Goal: Check status: Check status

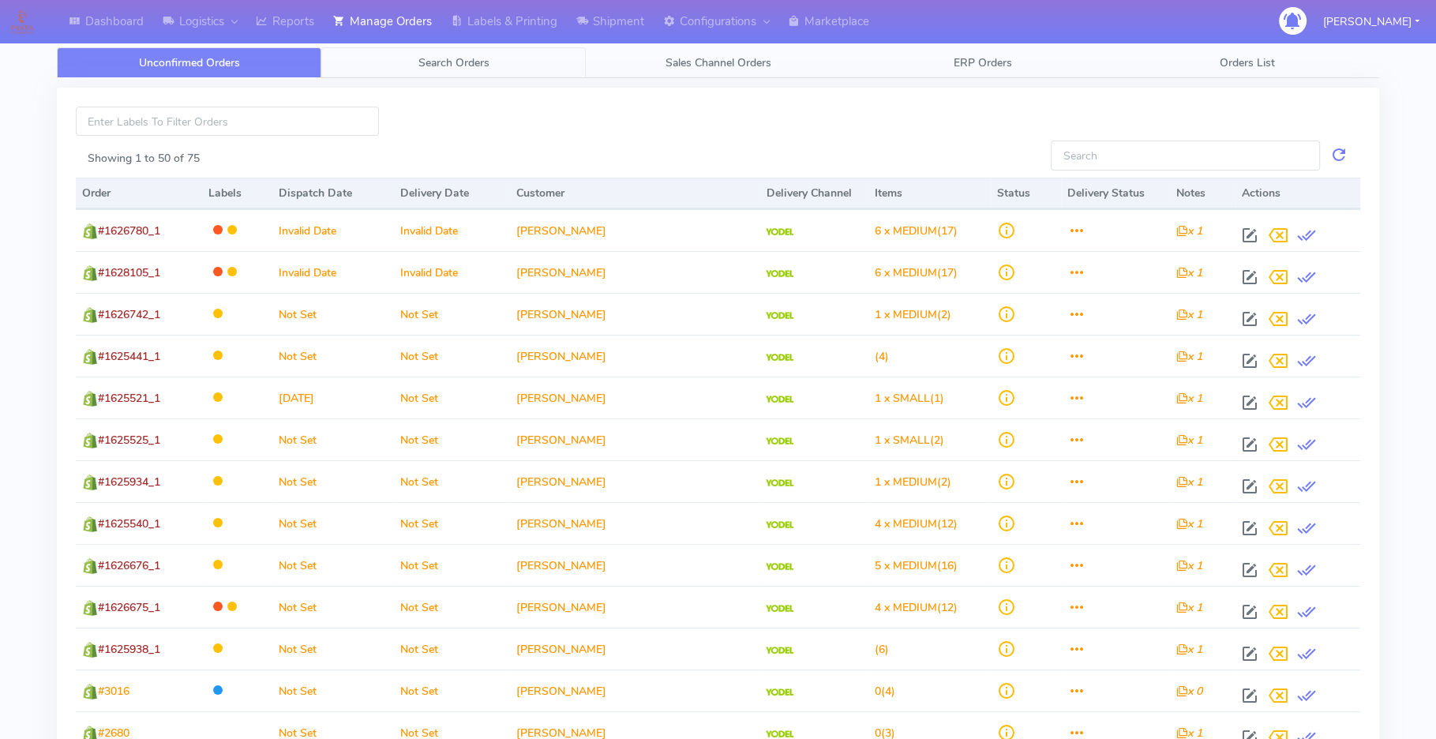
click at [463, 55] on span "Search Orders" at bounding box center [453, 62] width 71 height 15
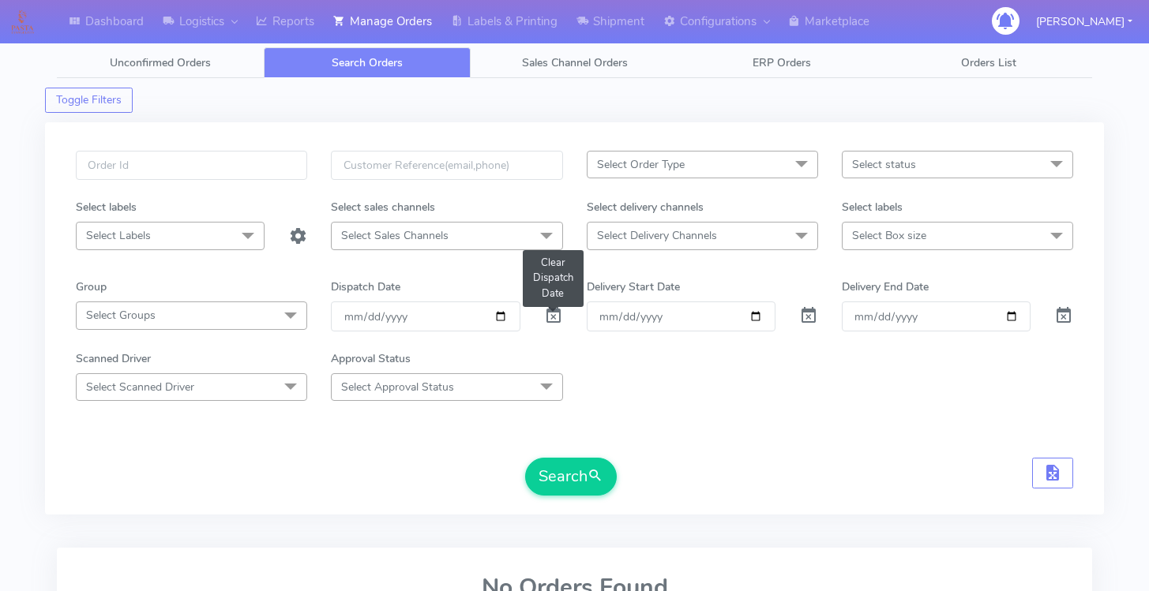
click at [557, 318] on span at bounding box center [553, 319] width 19 height 15
click at [703, 316] on input "Order" at bounding box center [681, 316] width 189 height 29
click at [760, 320] on input "Order" at bounding box center [681, 316] width 189 height 29
type input "2025-10-04"
click at [1011, 315] on input "Delivery End Date" at bounding box center [936, 316] width 189 height 29
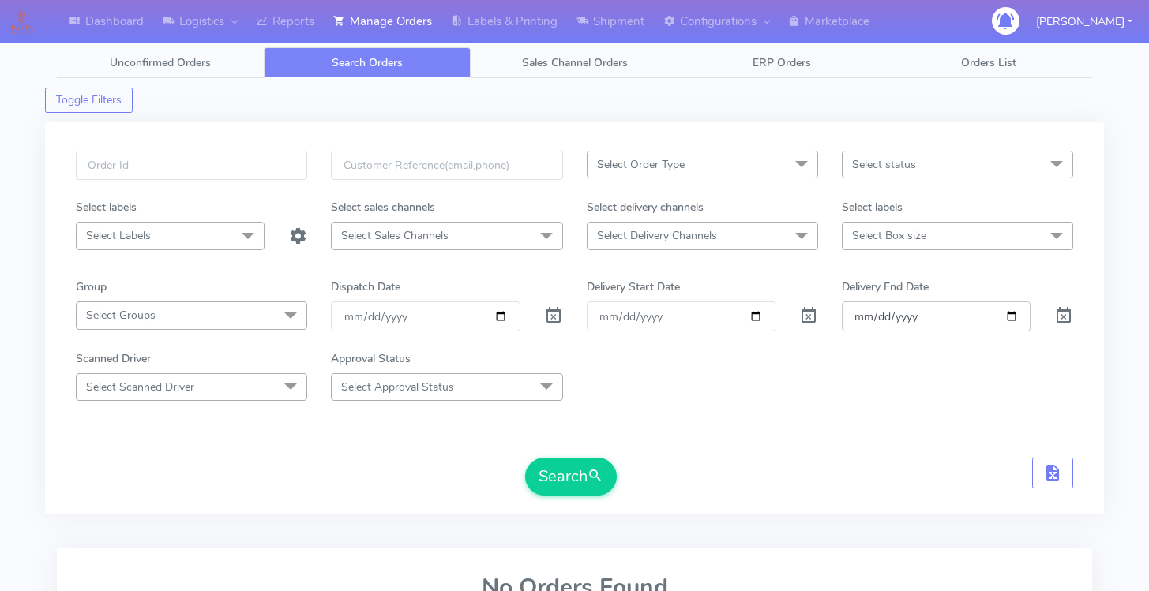
type input "2025-10-04"
click at [913, 168] on span "Select status" at bounding box center [884, 164] width 64 height 15
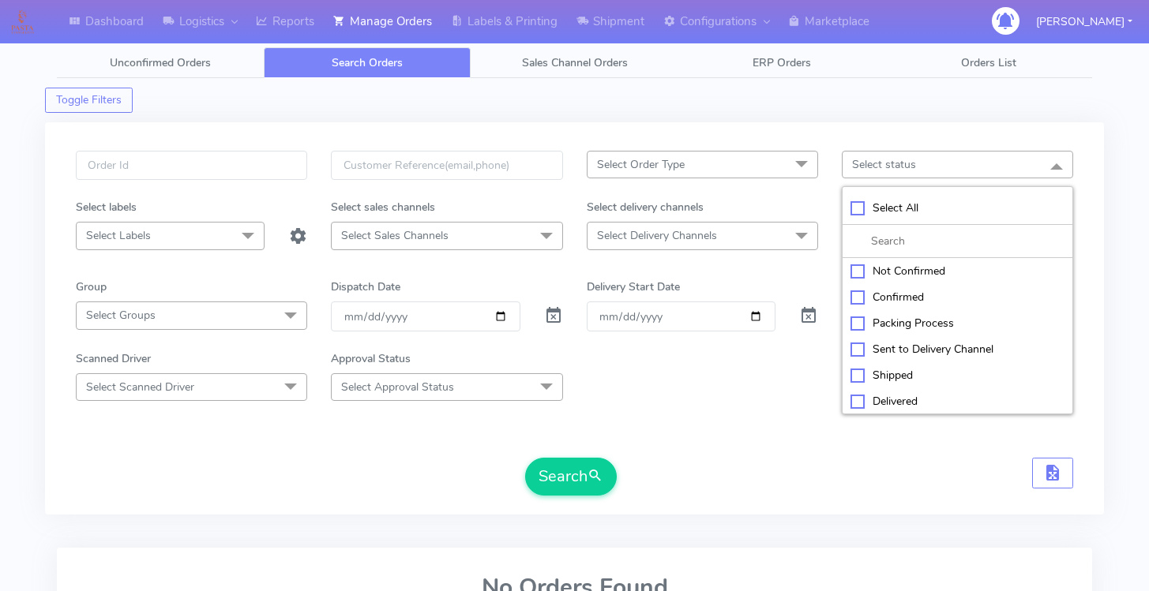
click at [854, 205] on div "Select All" at bounding box center [957, 208] width 214 height 17
checkbox input "true"
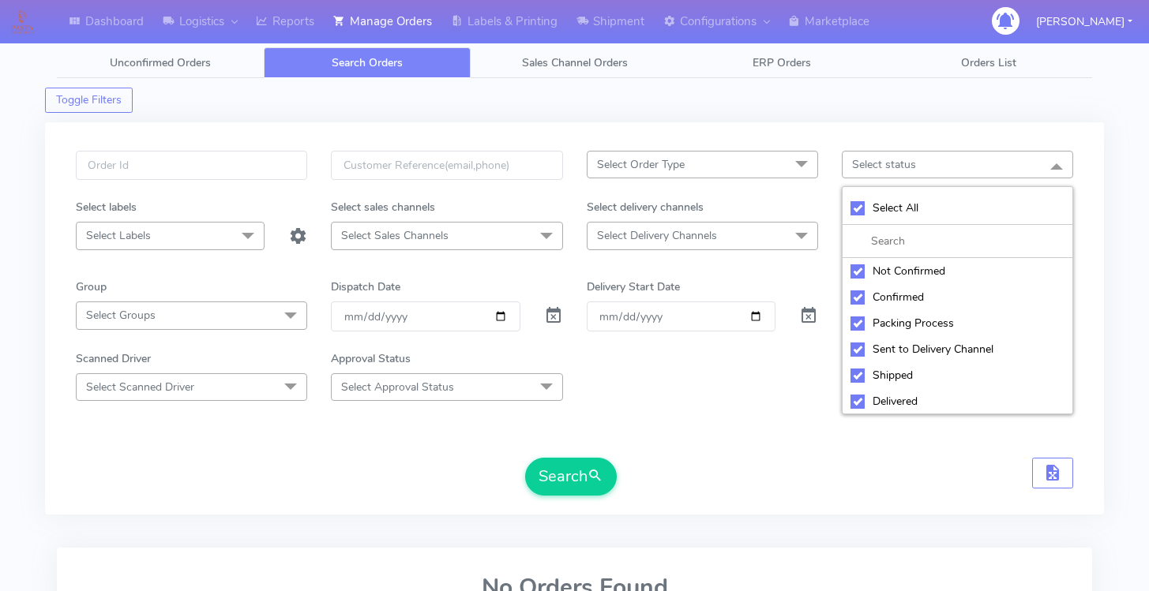
checkbox input "true"
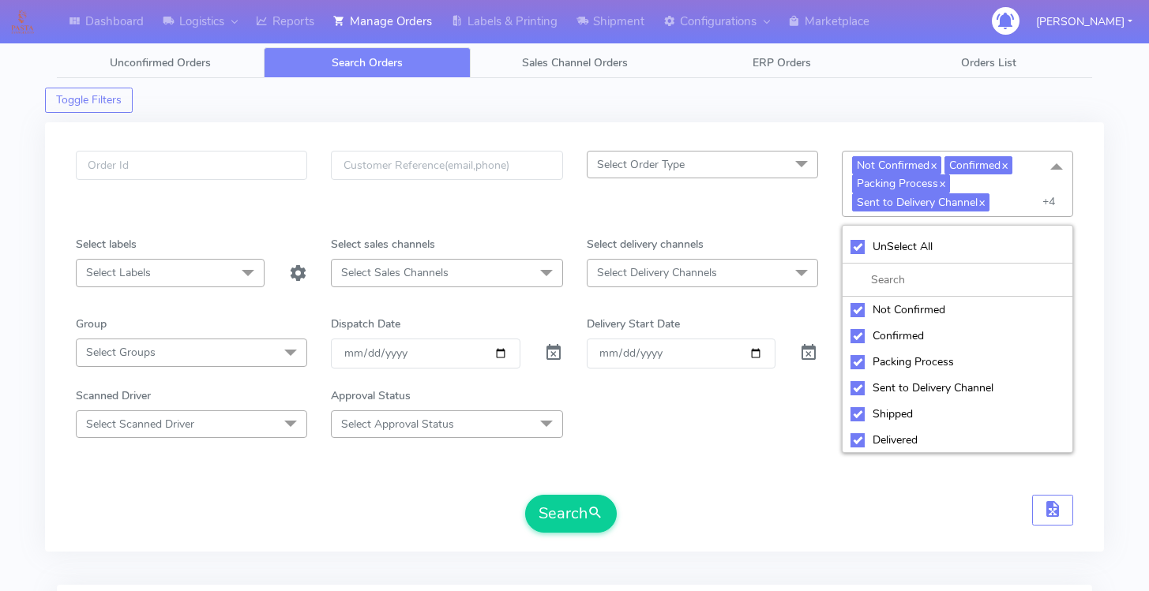
click at [857, 247] on div "UnSelect All" at bounding box center [957, 246] width 214 height 17
checkbox input "false"
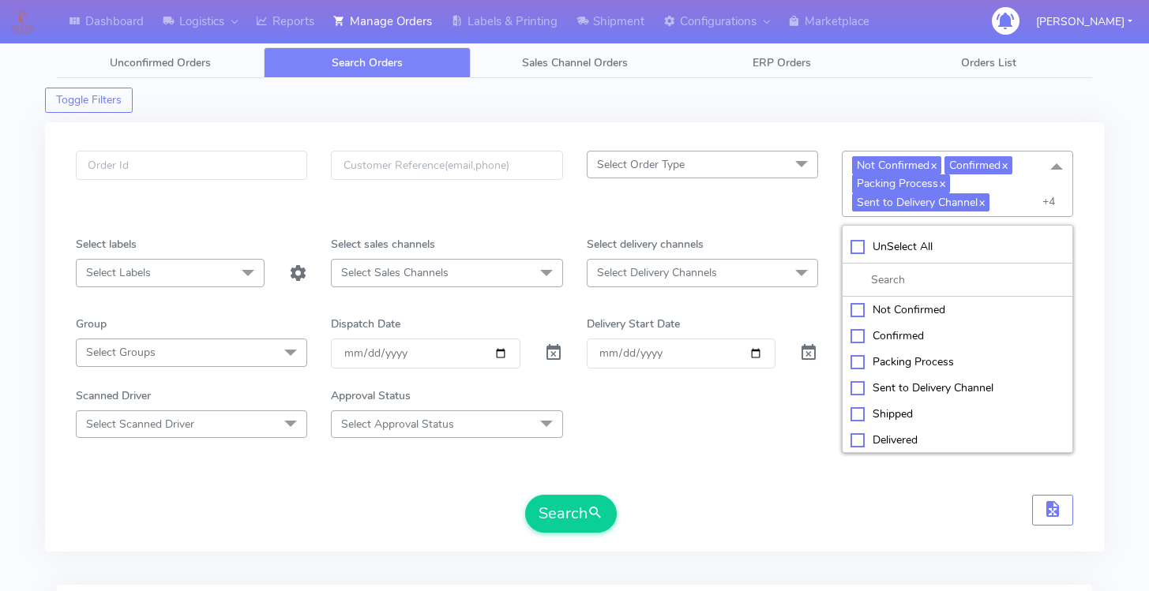
checkbox input "false"
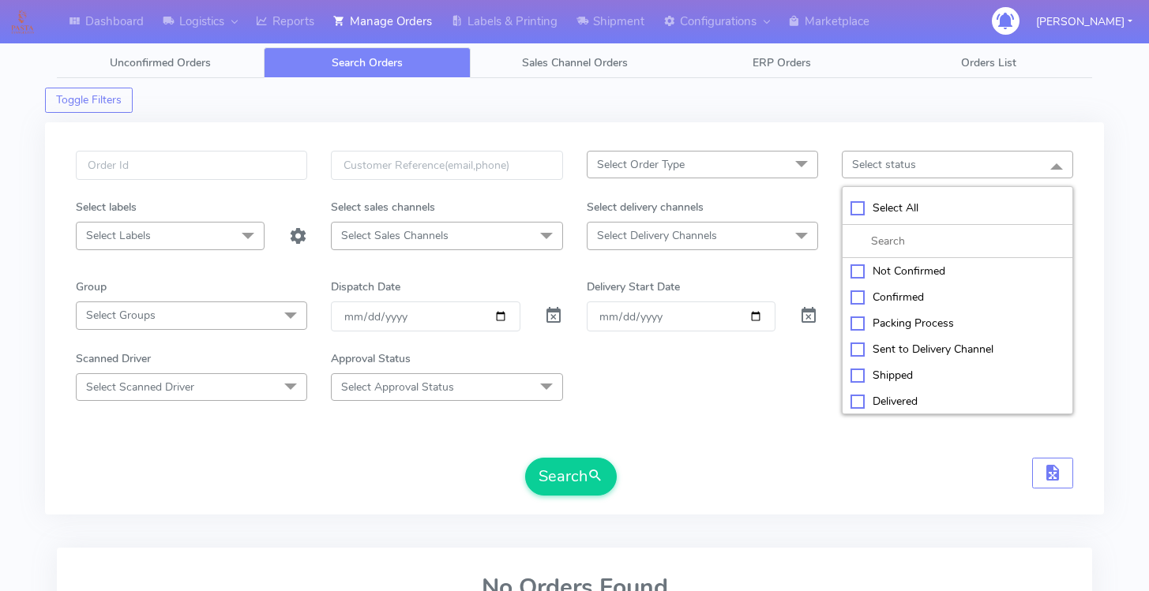
scroll to position [53, 0]
click at [859, 370] on div "Rejected" at bounding box center [957, 374] width 214 height 17
checkbox input "true"
click at [857, 213] on div "Select All" at bounding box center [957, 209] width 214 height 17
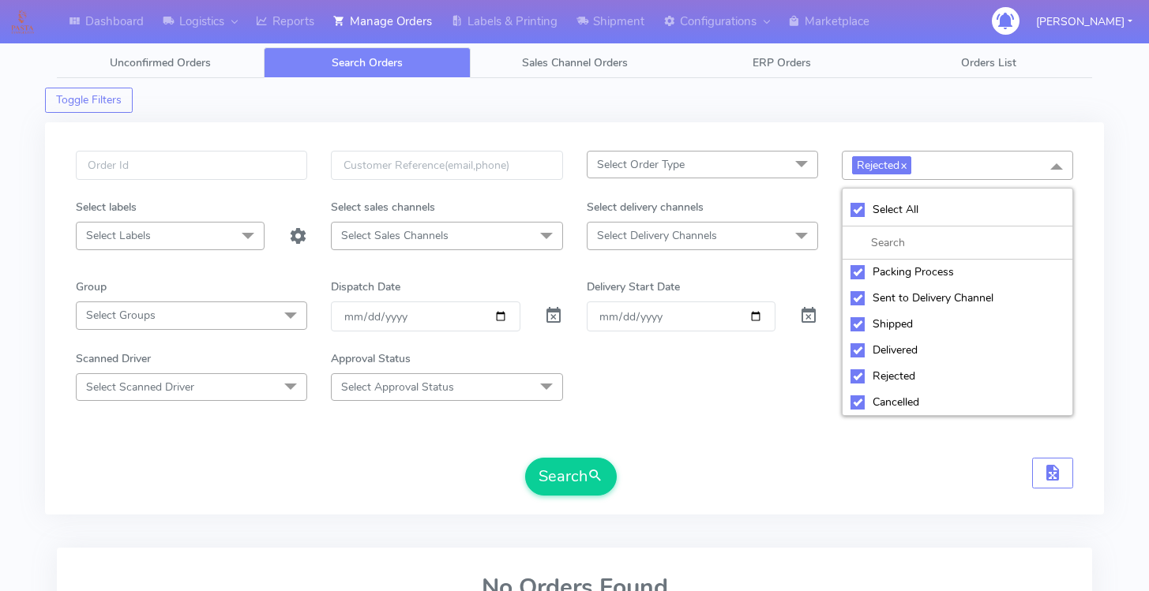
checkbox input "true"
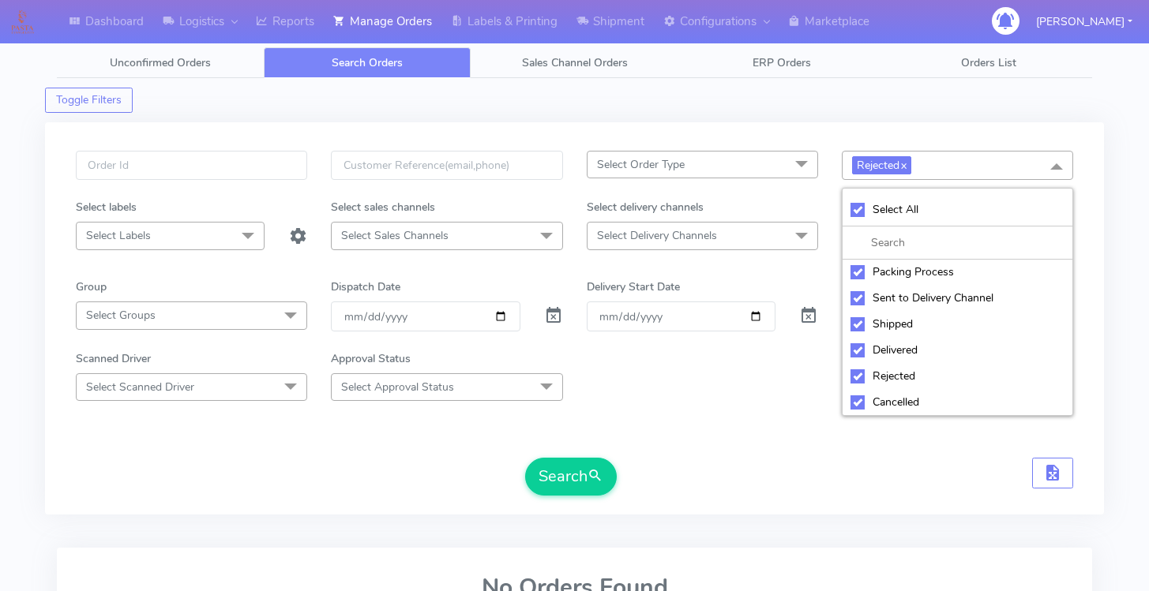
checkbox input "true"
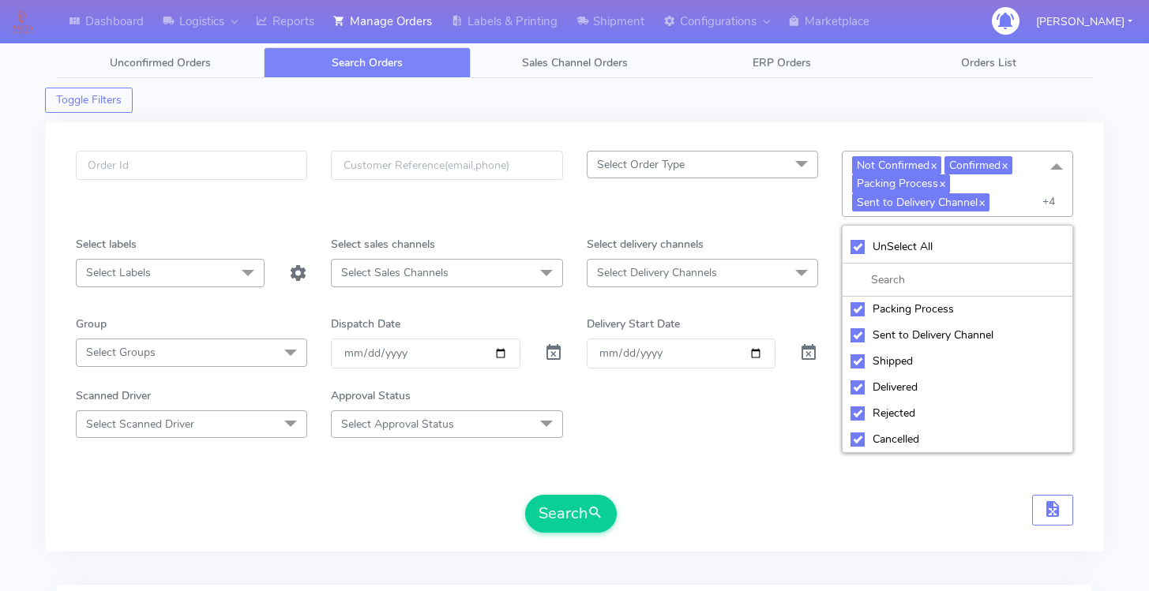
scroll to position [0, 0]
drag, startPoint x: 864, startPoint y: 311, endPoint x: 889, endPoint y: 329, distance: 31.1
click at [863, 311] on div "Not Confirmed" at bounding box center [957, 310] width 214 height 17
checkbox input "false"
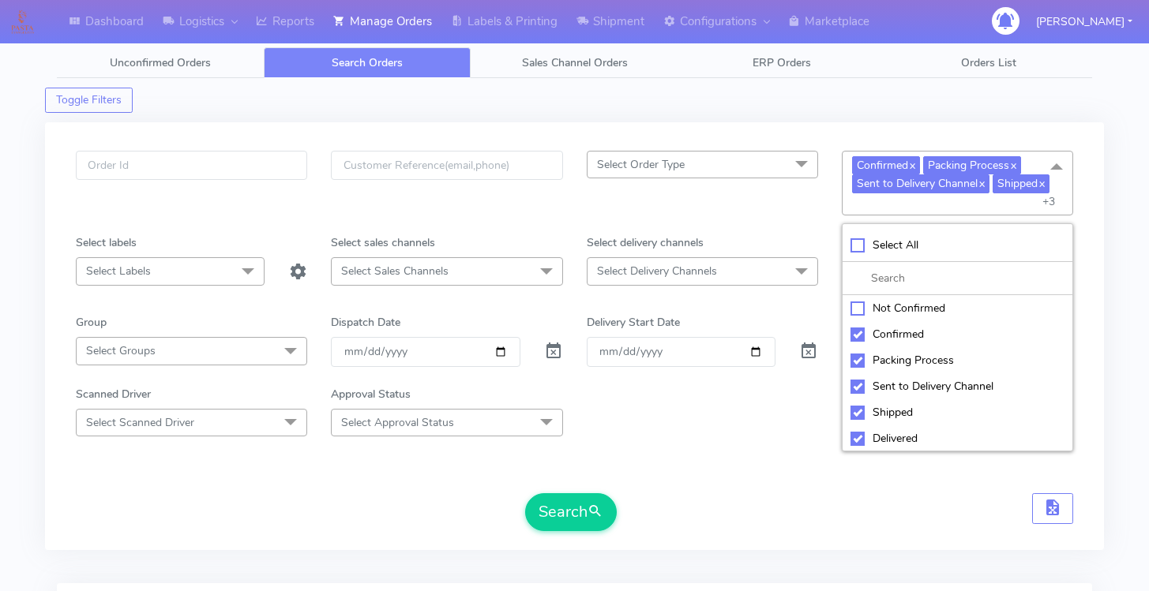
scroll to position [53, 0]
drag, startPoint x: 880, startPoint y: 439, endPoint x: 884, endPoint y: 430, distance: 10.3
click at [880, 437] on div "Cancelled" at bounding box center [957, 438] width 214 height 17
checkbox input "false"
drag, startPoint x: 890, startPoint y: 406, endPoint x: 888, endPoint y: 392, distance: 13.5
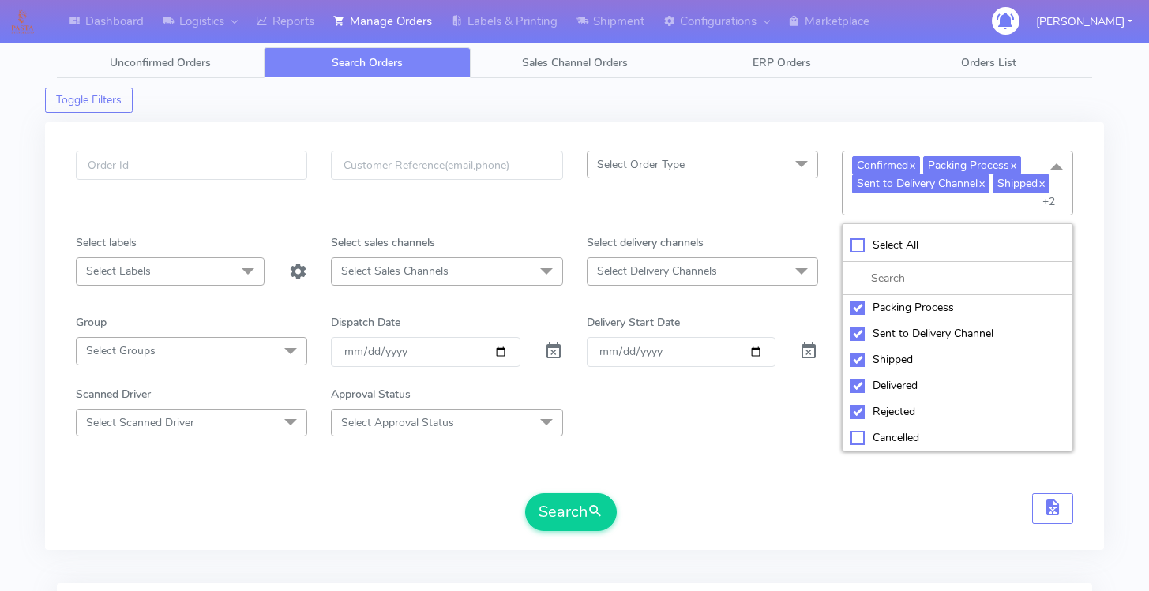
click at [890, 404] on div "Rejected" at bounding box center [957, 411] width 214 height 17
checkbox input "false"
click at [887, 381] on div "Delivered" at bounding box center [957, 385] width 214 height 17
checkbox input "false"
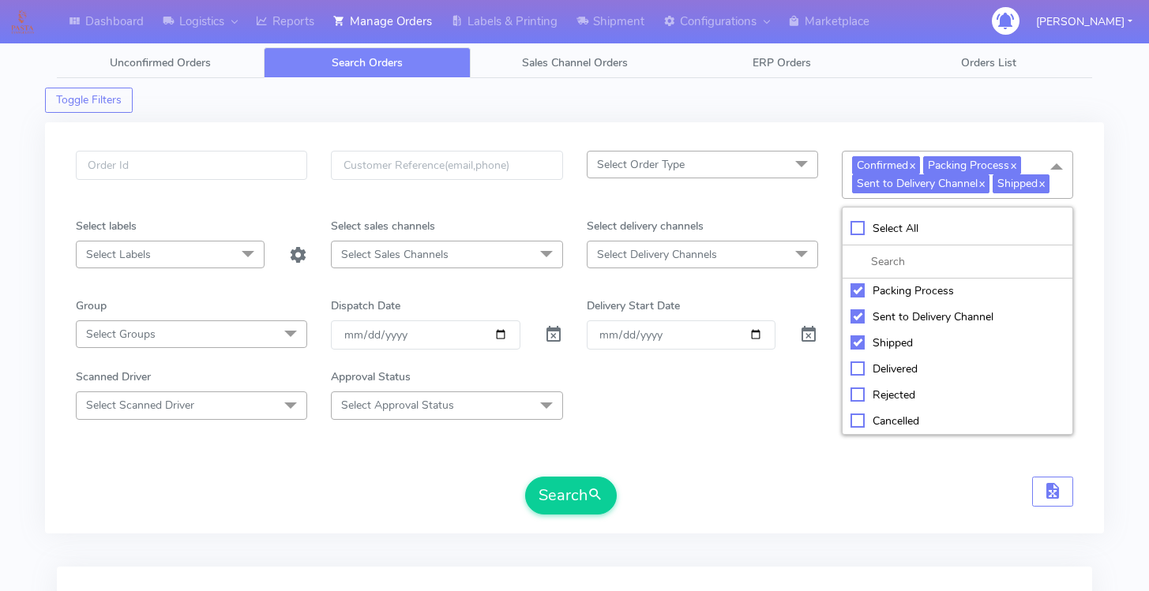
click at [720, 249] on span "Select Delivery Channels" at bounding box center [702, 255] width 231 height 28
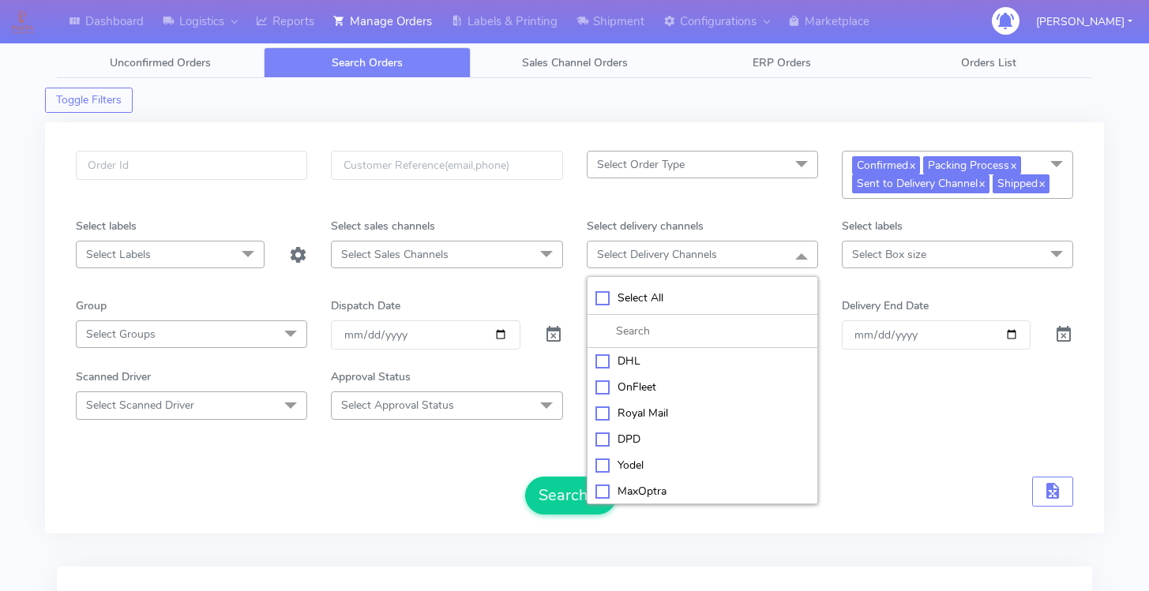
click at [653, 411] on div "Royal Mail" at bounding box center [702, 413] width 214 height 17
checkbox input "true"
click at [636, 456] on li "Yodel" at bounding box center [702, 467] width 230 height 26
checkbox input "true"
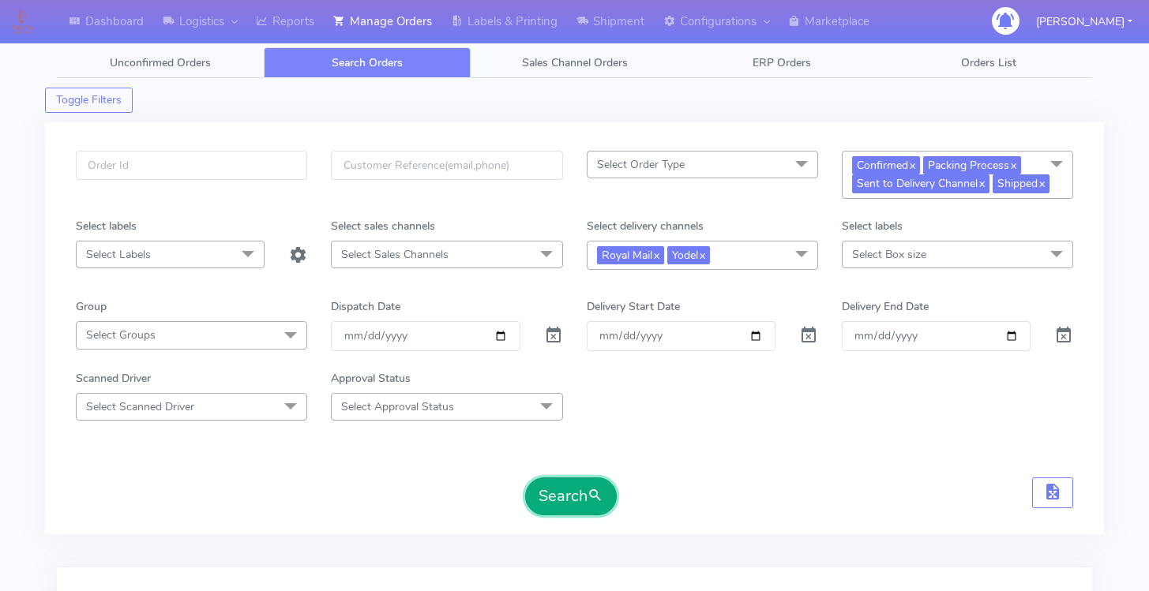
click at [538, 497] on button "Search" at bounding box center [571, 497] width 92 height 38
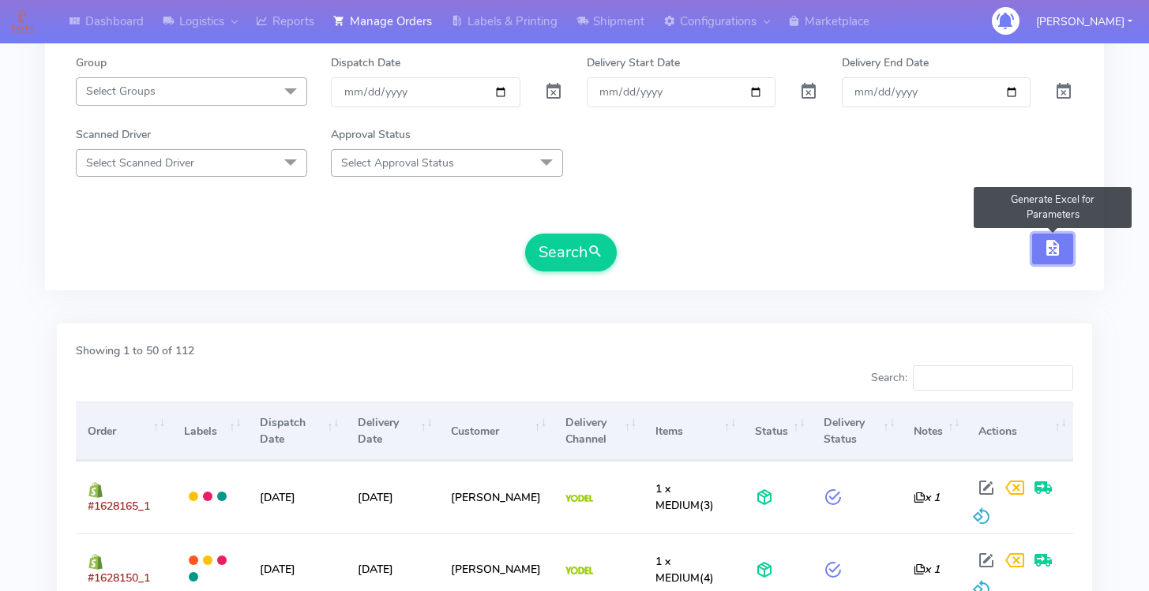
click at [1038, 241] on button "button" at bounding box center [1052, 249] width 41 height 31
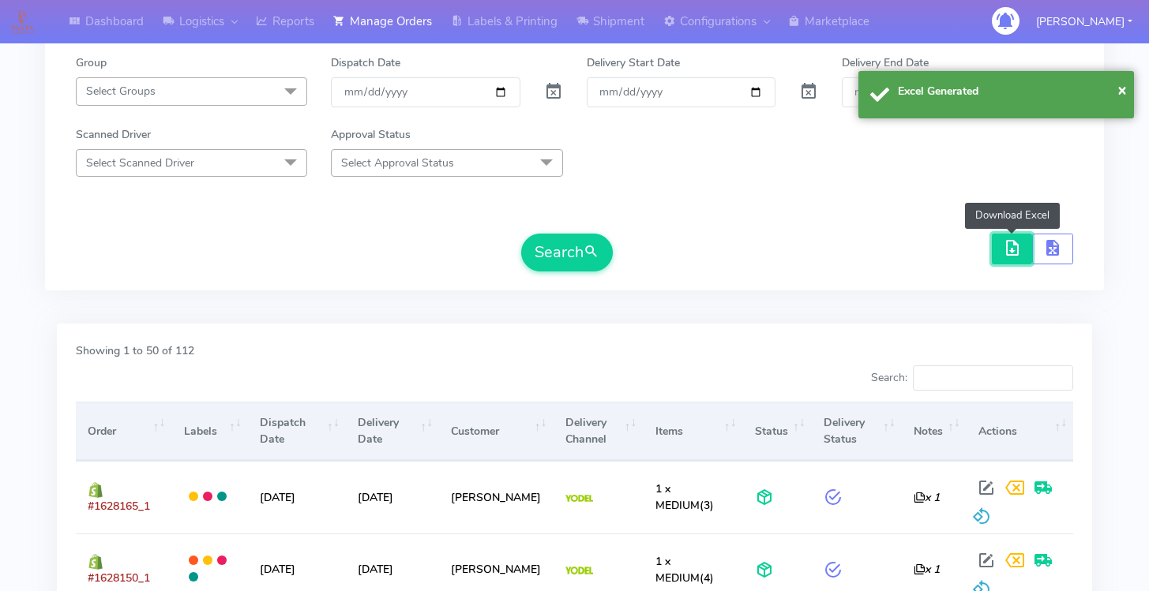
drag, startPoint x: 1007, startPoint y: 246, endPoint x: 992, endPoint y: 246, distance: 14.2
click at [1007, 246] on span "button" at bounding box center [1012, 251] width 19 height 15
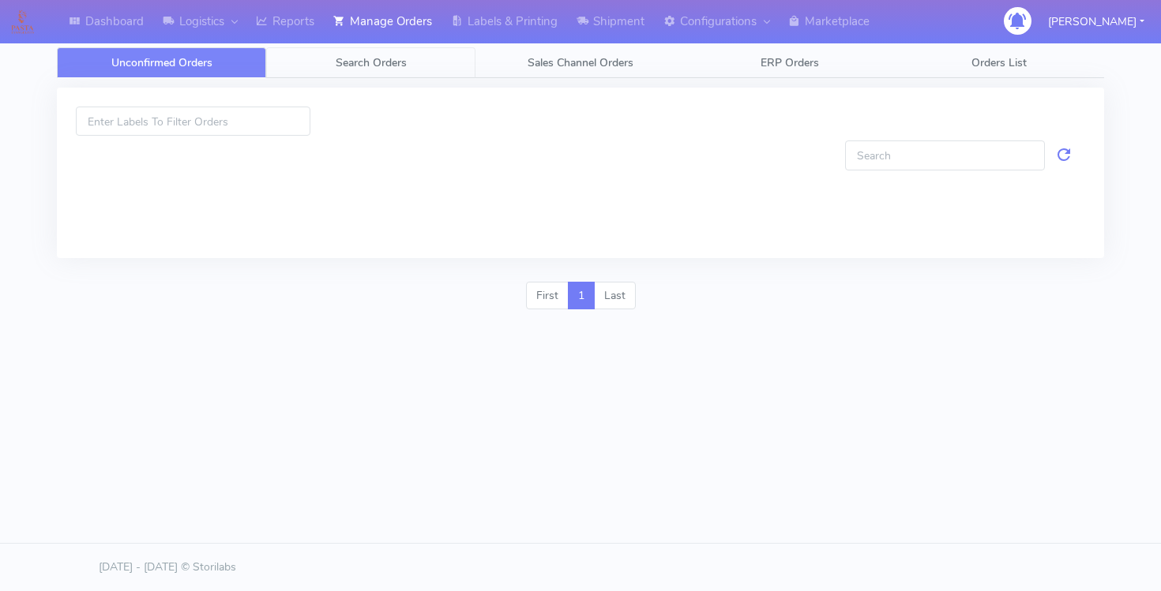
drag, startPoint x: 351, startPoint y: 72, endPoint x: 343, endPoint y: 78, distance: 9.5
click at [351, 72] on link "Search Orders" at bounding box center [370, 62] width 209 height 31
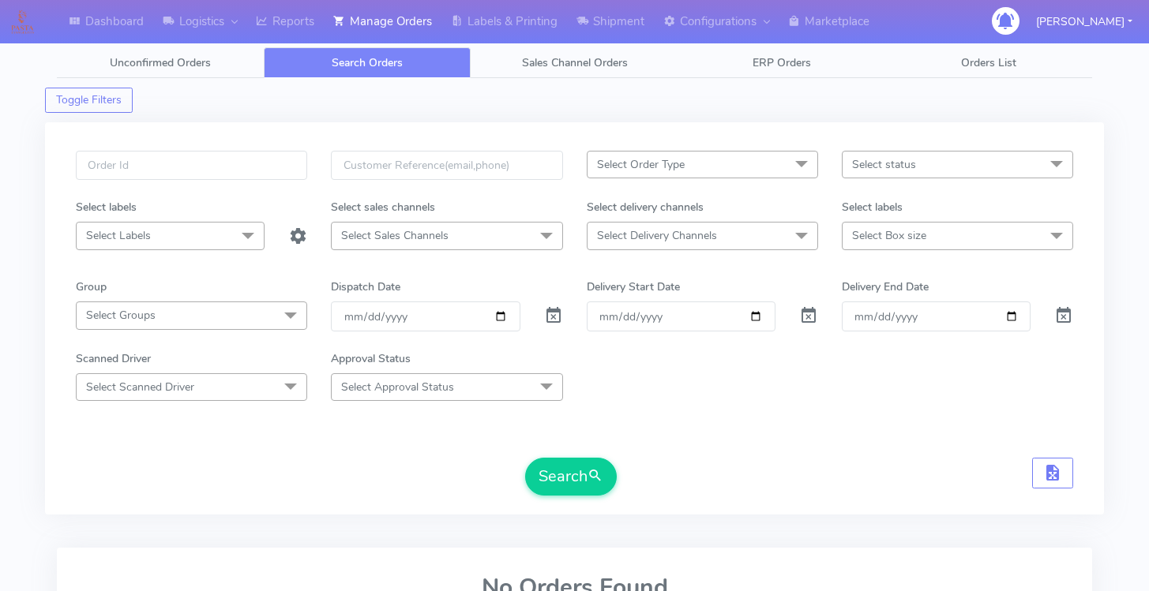
drag, startPoint x: 252, startPoint y: 148, endPoint x: 249, endPoint y: 162, distance: 14.6
click at [252, 148] on div "Select Order Type Select All MEALS ATAVI One Off Pasta Club Gift Kit Event Unkn…" at bounding box center [574, 318] width 1059 height 392
click at [249, 167] on input "text" at bounding box center [191, 165] width 231 height 29
paste input "1627533"
type input "1627533"
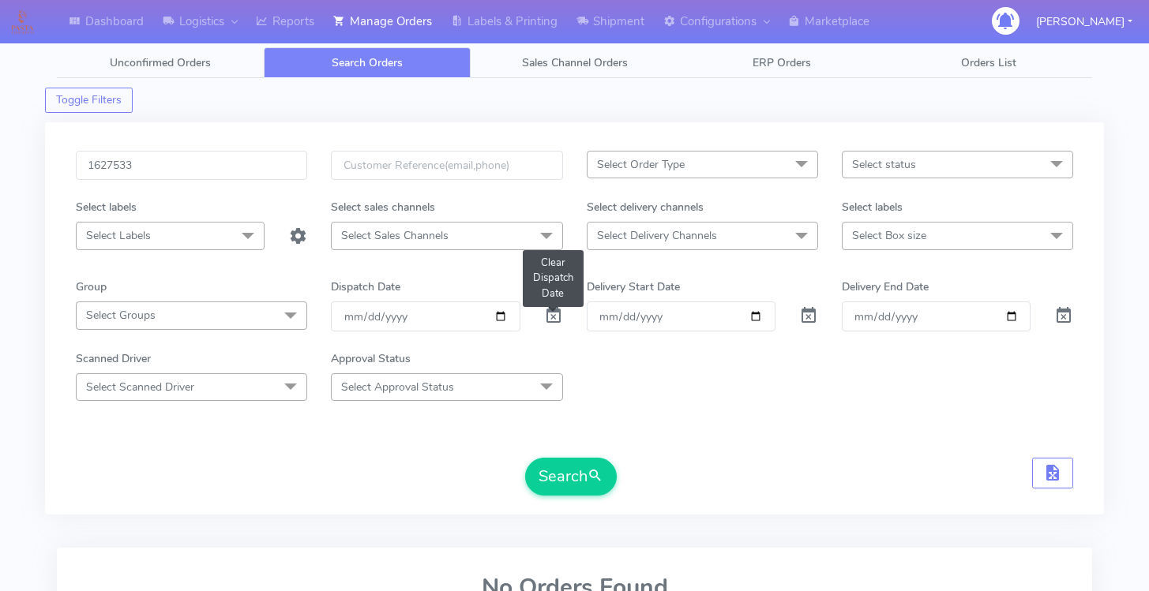
click at [545, 315] on span at bounding box center [553, 319] width 19 height 15
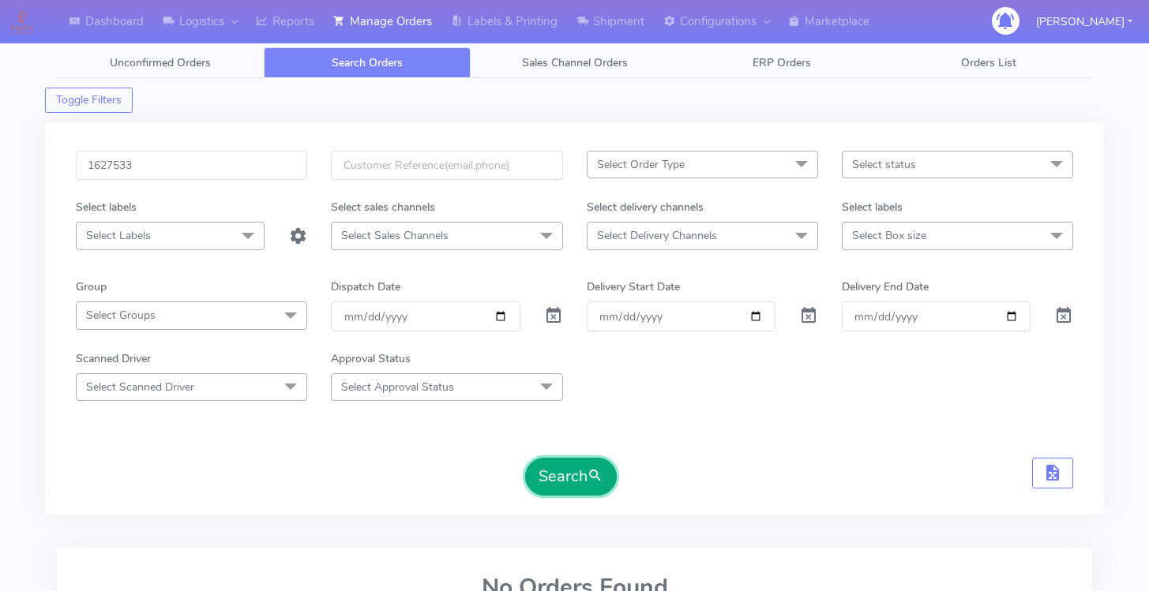
click at [576, 469] on button "Search" at bounding box center [571, 477] width 92 height 38
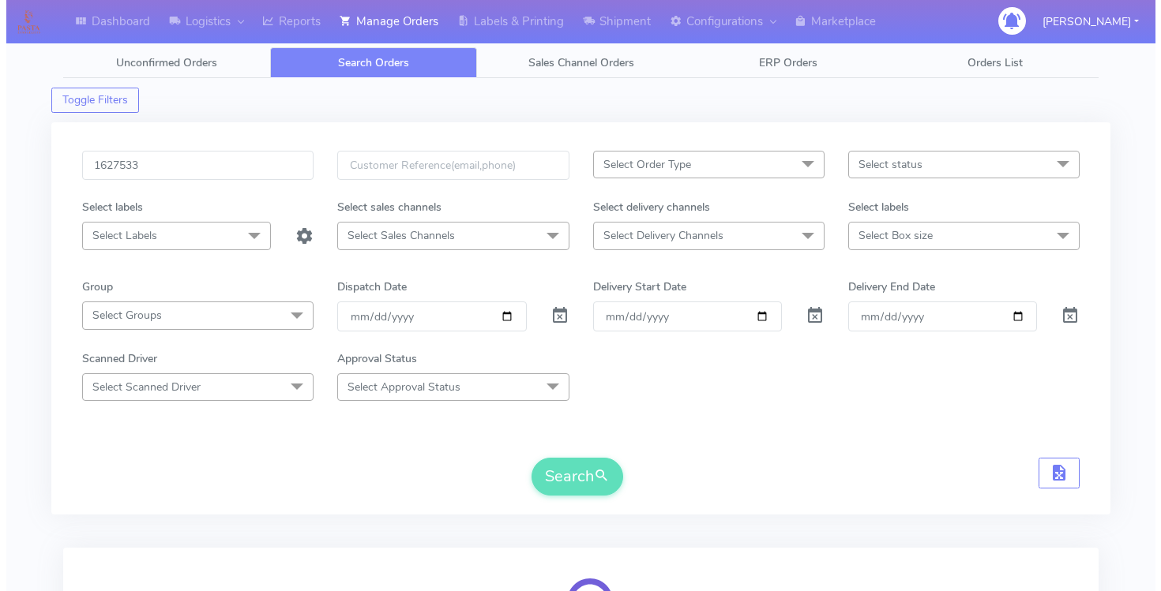
scroll to position [224, 0]
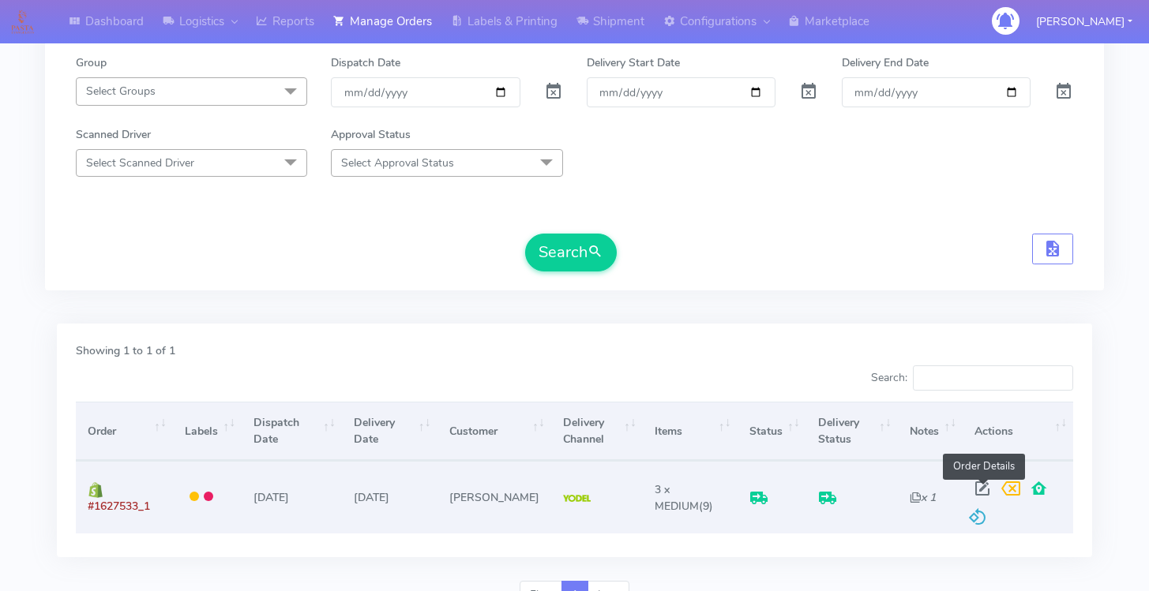
click at [973, 485] on span at bounding box center [982, 492] width 28 height 15
select select "5"
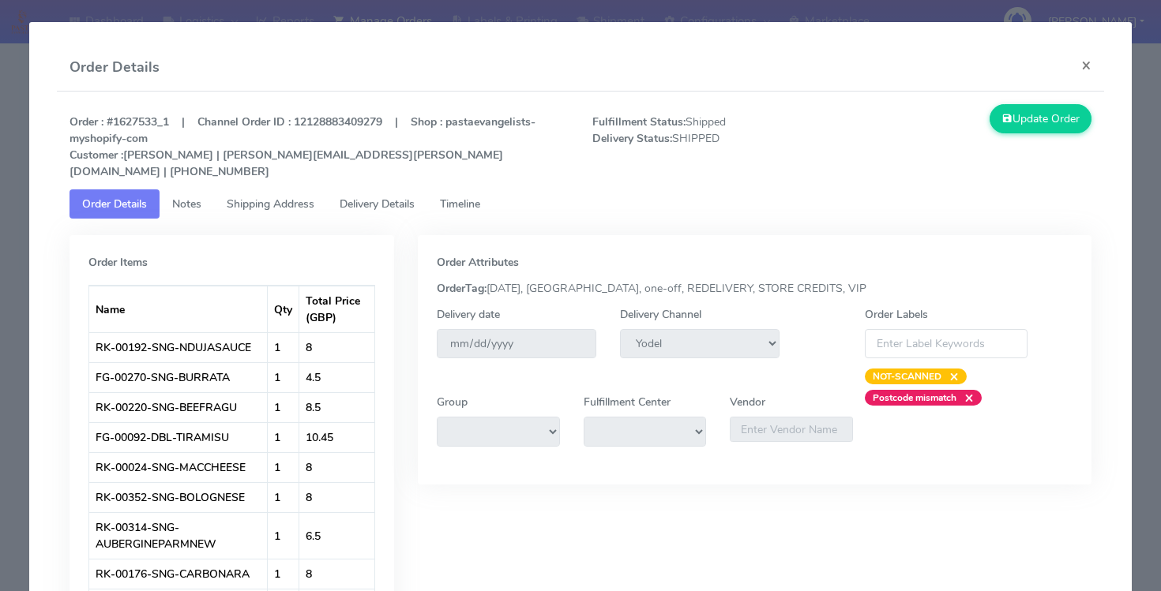
click at [489, 189] on link "Timeline" at bounding box center [460, 203] width 66 height 29
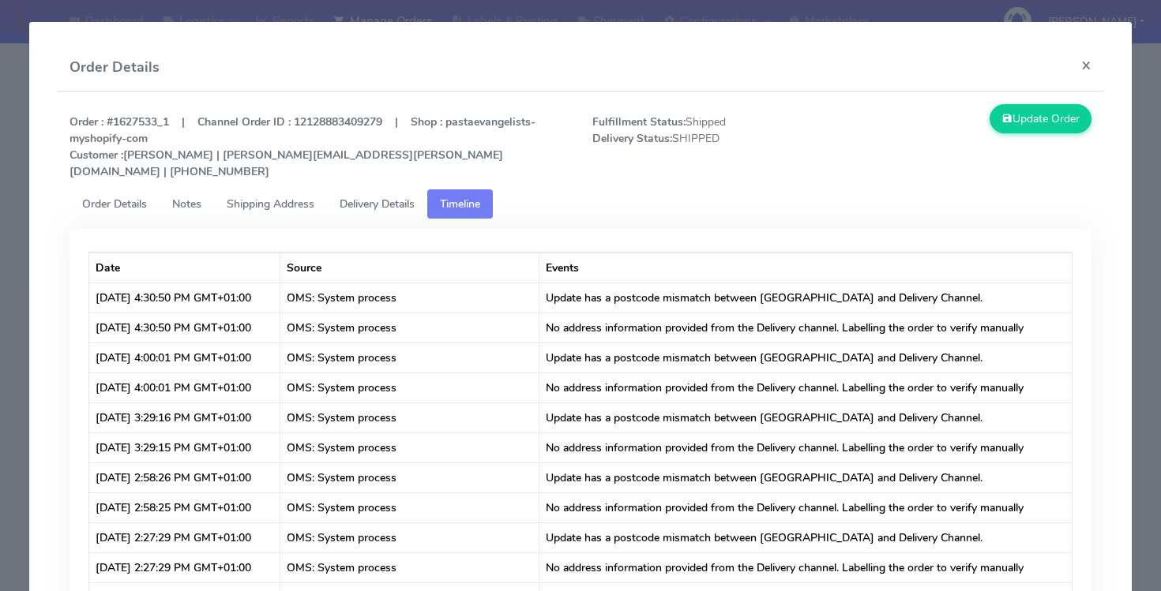
click at [366, 197] on span "Delivery Details" at bounding box center [376, 204] width 75 height 15
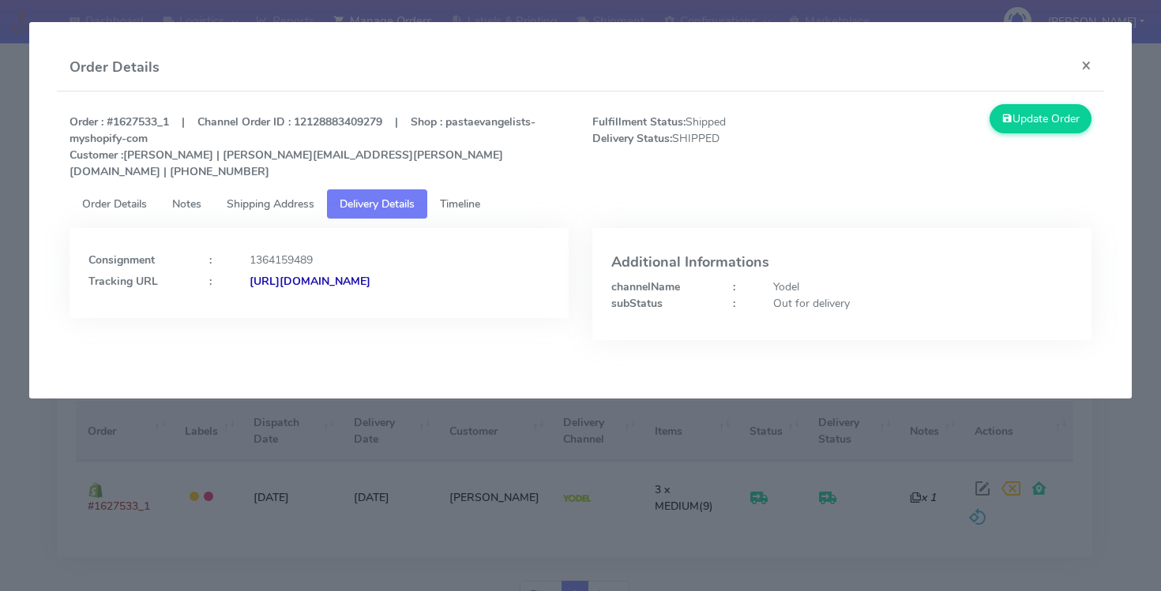
copy strong "JJD0002249960903792"
drag, startPoint x: 549, startPoint y: 270, endPoint x: 421, endPoint y: 270, distance: 127.9
click at [421, 273] on div "[URL][DOMAIN_NAME]" at bounding box center [400, 281] width 324 height 17
click at [279, 197] on span "Shipping Address" at bounding box center [271, 204] width 88 height 15
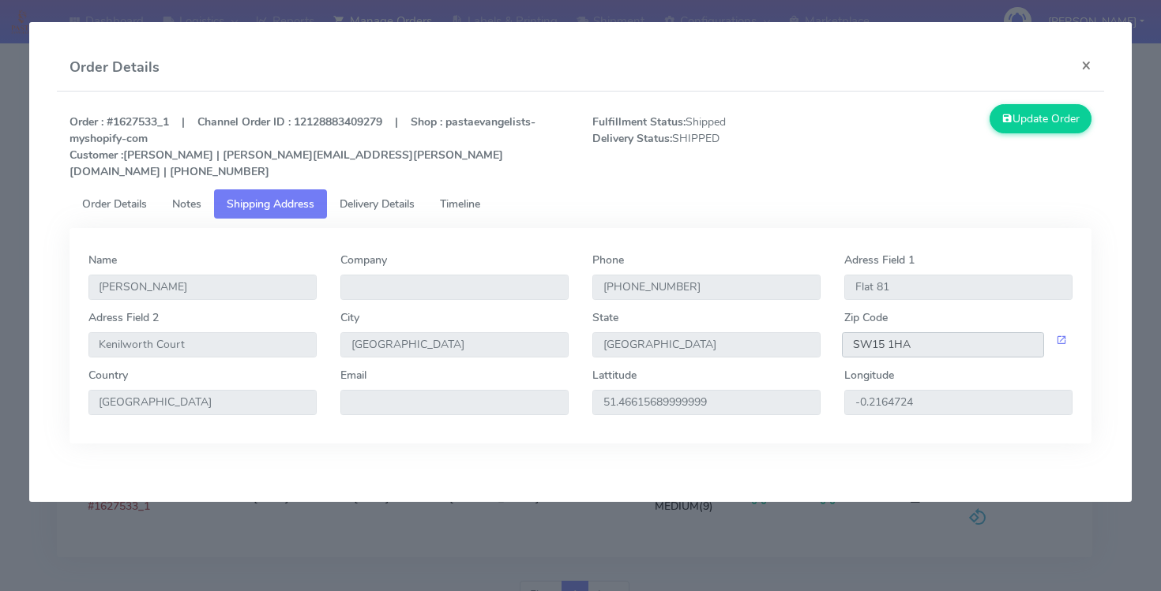
click at [894, 332] on input "SW15 1HA" at bounding box center [943, 344] width 202 height 25
drag, startPoint x: 894, startPoint y: 322, endPoint x: 955, endPoint y: 88, distance: 242.2
click at [893, 332] on input "SW15 1HA" at bounding box center [943, 344] width 202 height 25
